Goal: Book appointment/travel/reservation

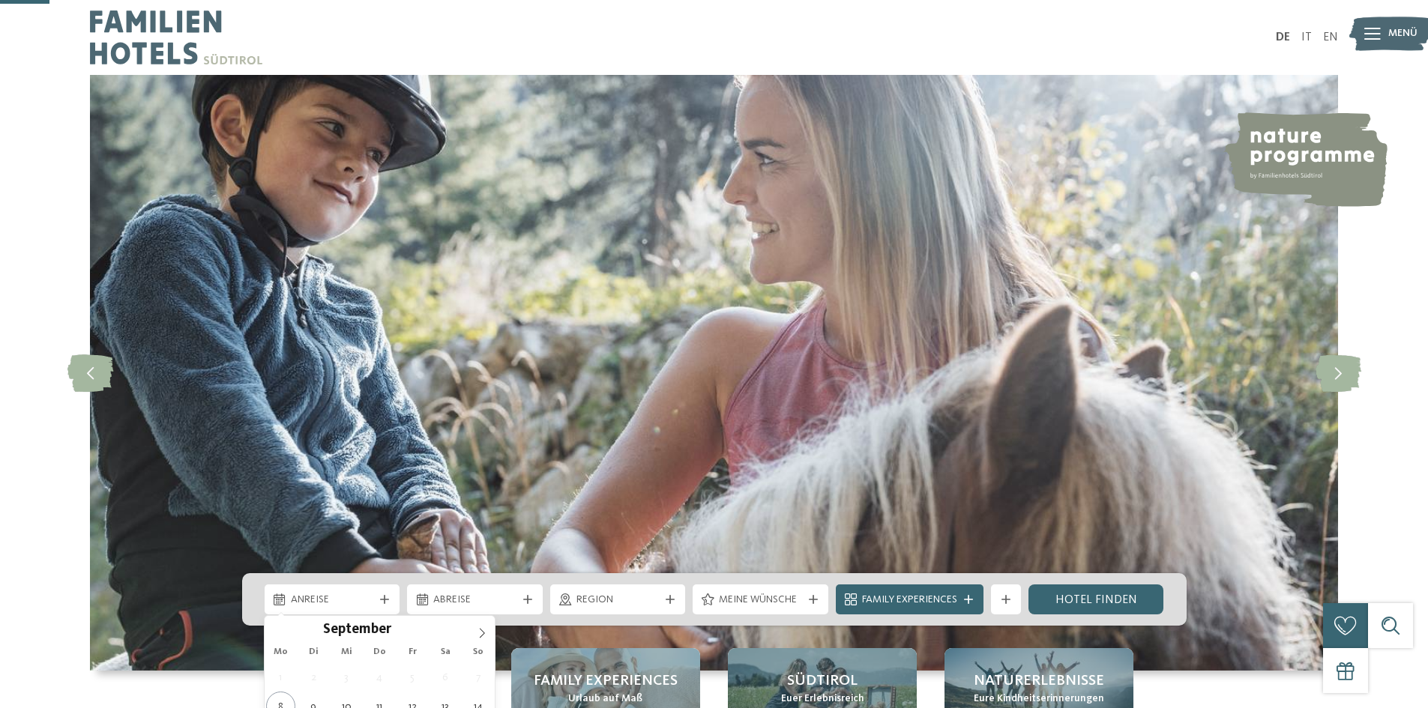
scroll to position [225, 0]
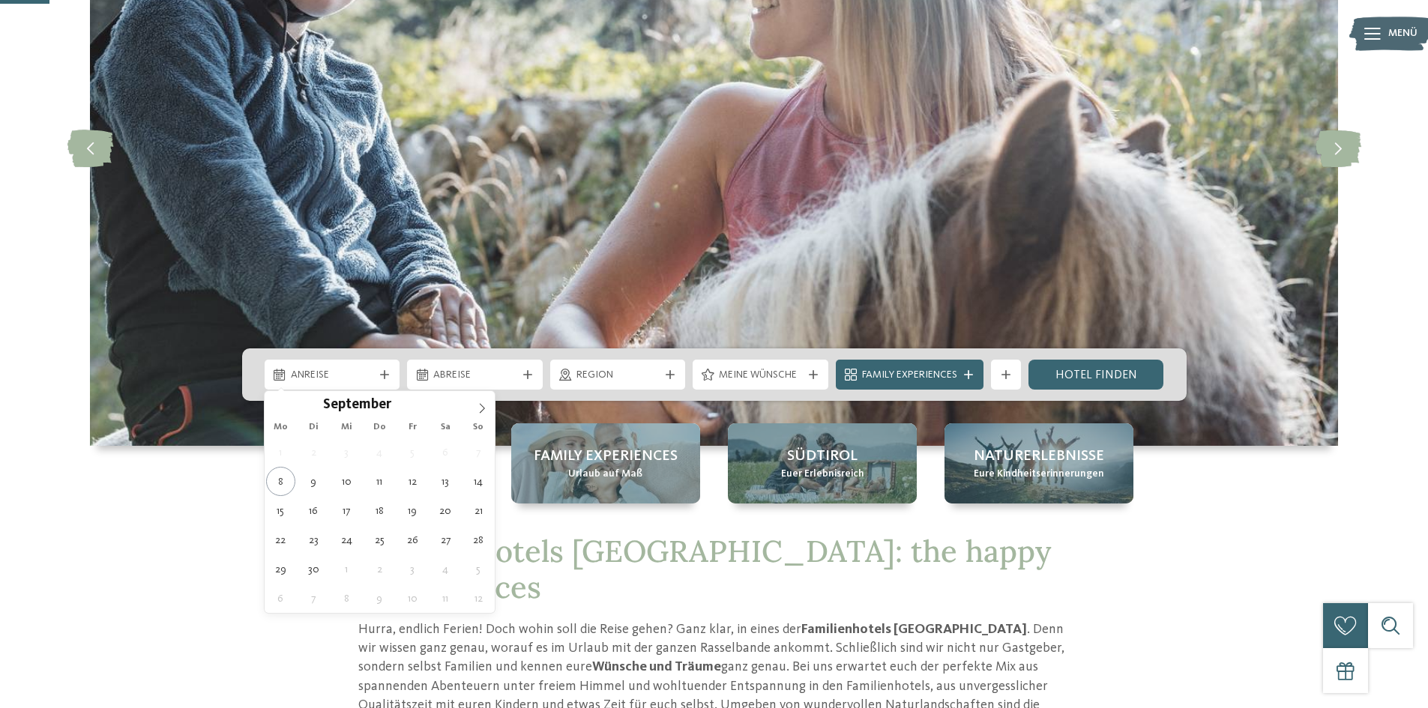
click at [385, 382] on div "Anreise" at bounding box center [333, 375] width 136 height 30
click at [481, 409] on icon at bounding box center [482, 408] width 10 height 10
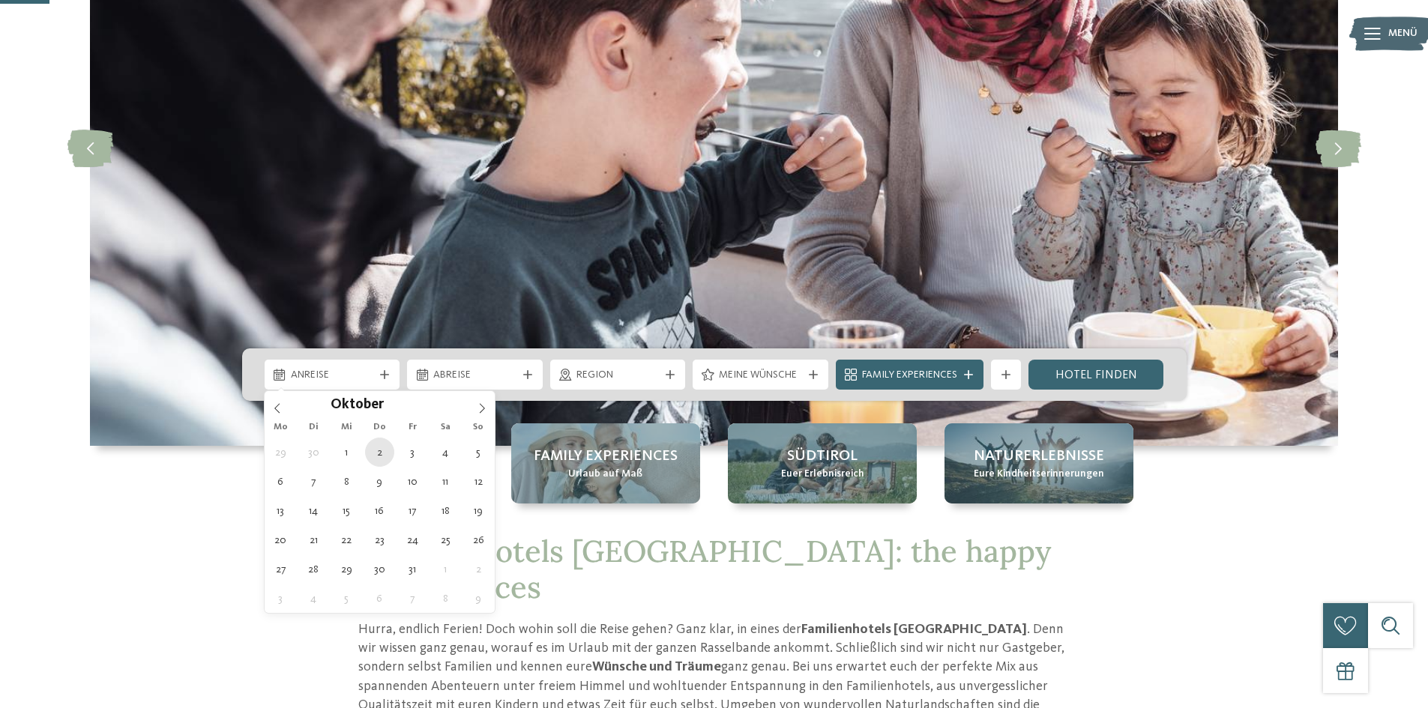
type div "02.10.2025"
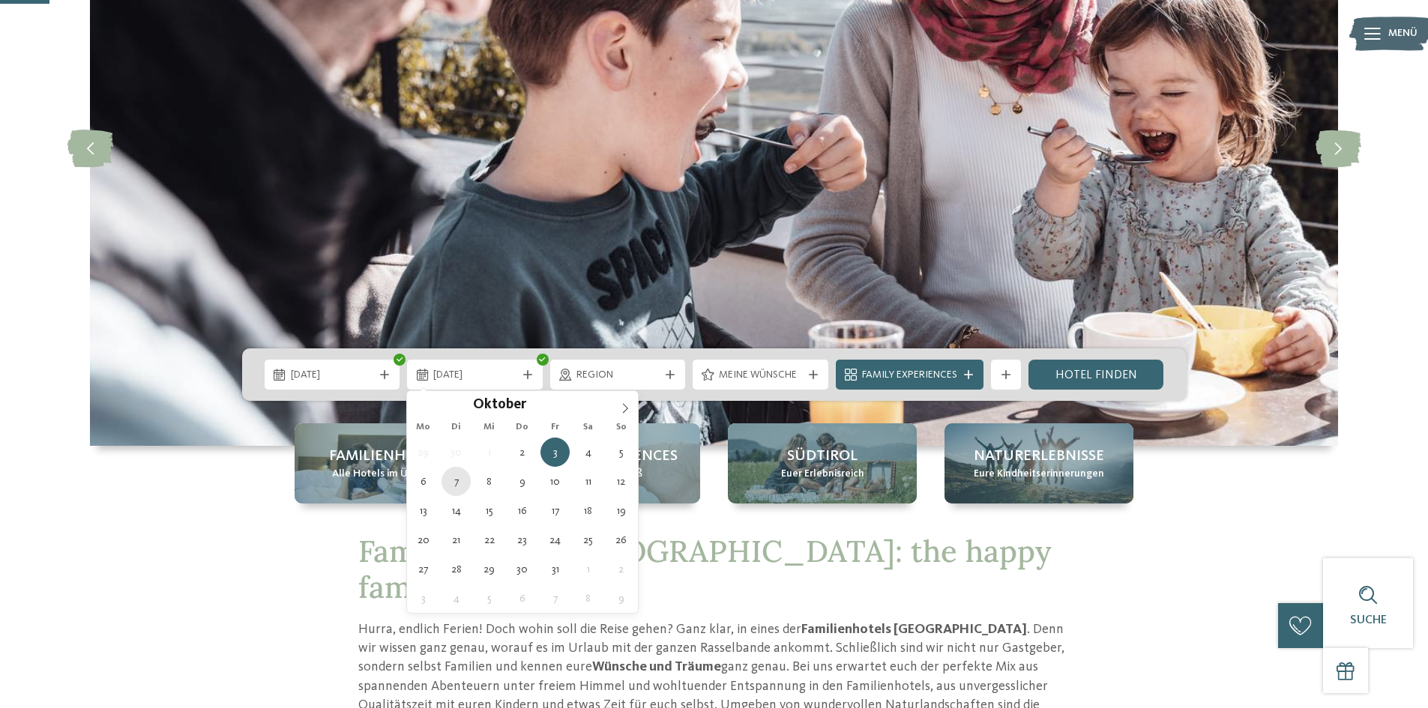
type div "07.10.2025"
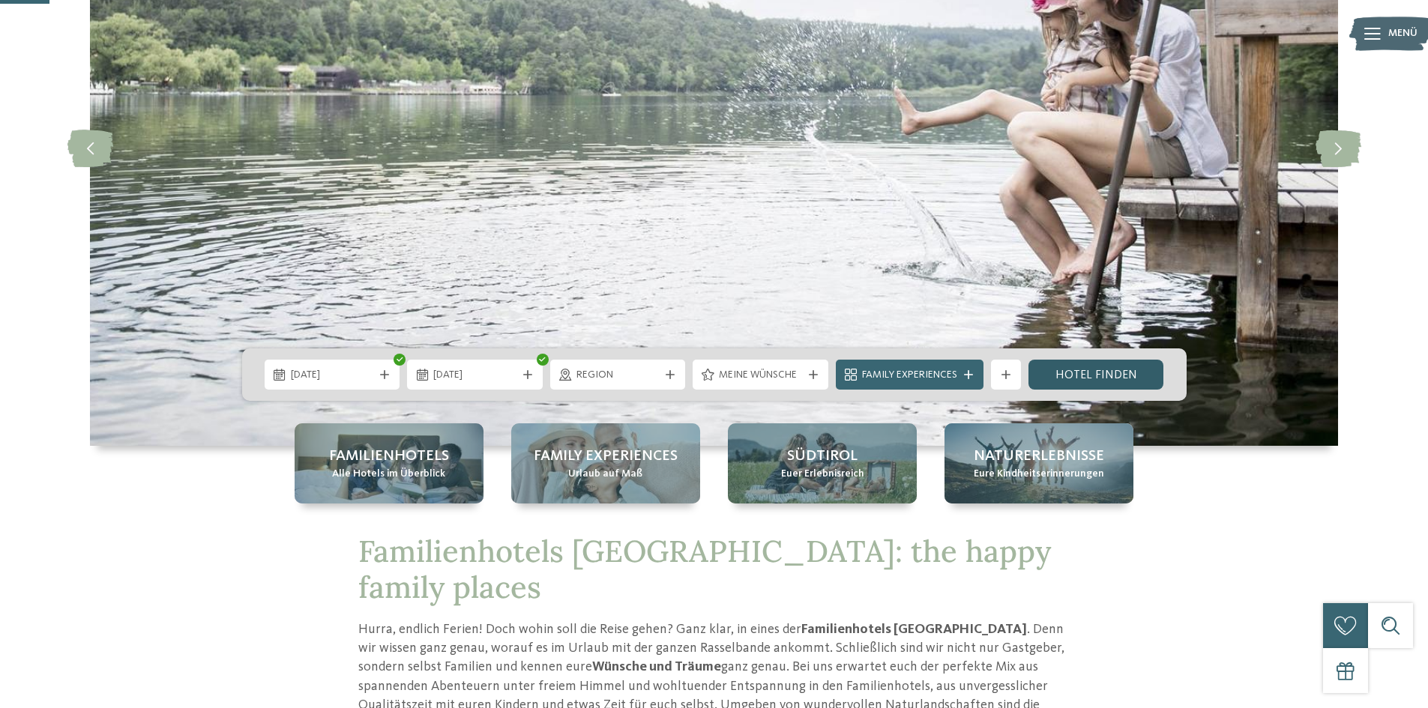
click at [1107, 389] on link "Hotel finden" at bounding box center [1097, 375] width 136 height 30
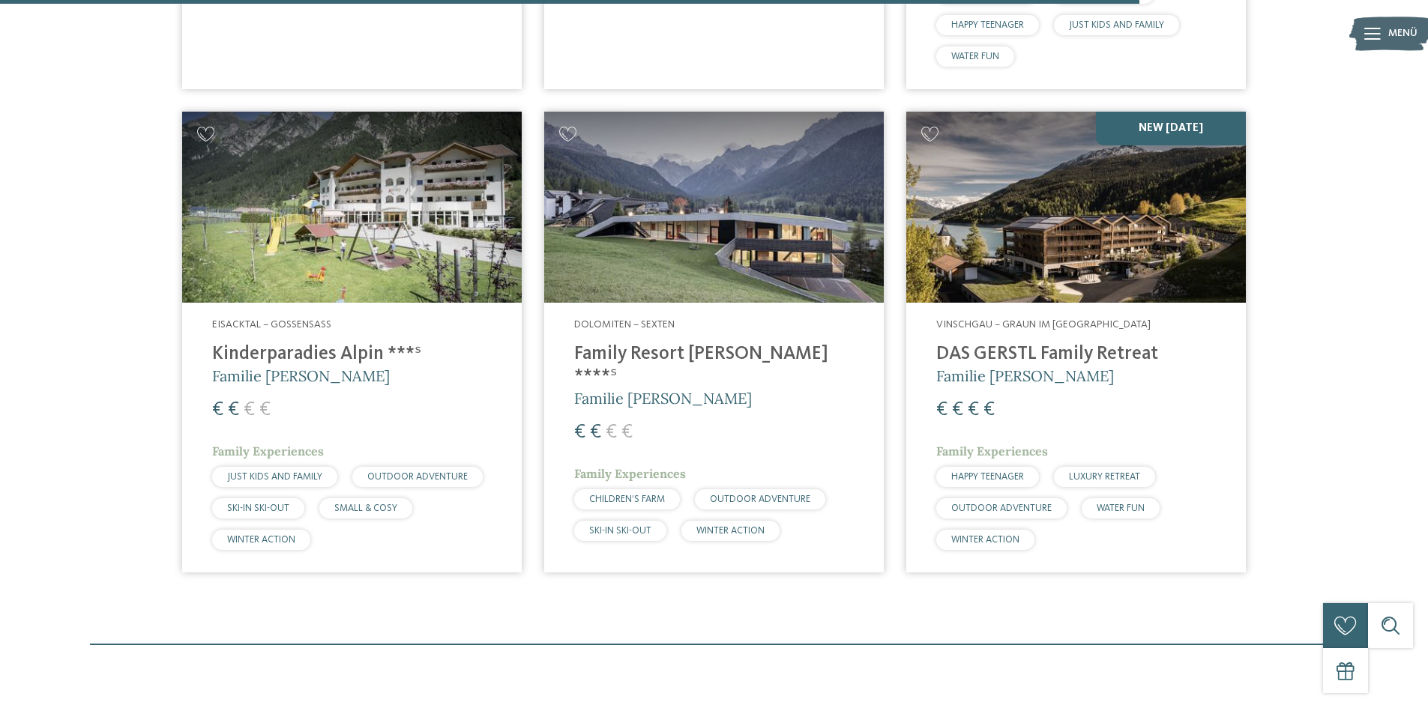
scroll to position [3641, 0]
